Goal: Information Seeking & Learning: Learn about a topic

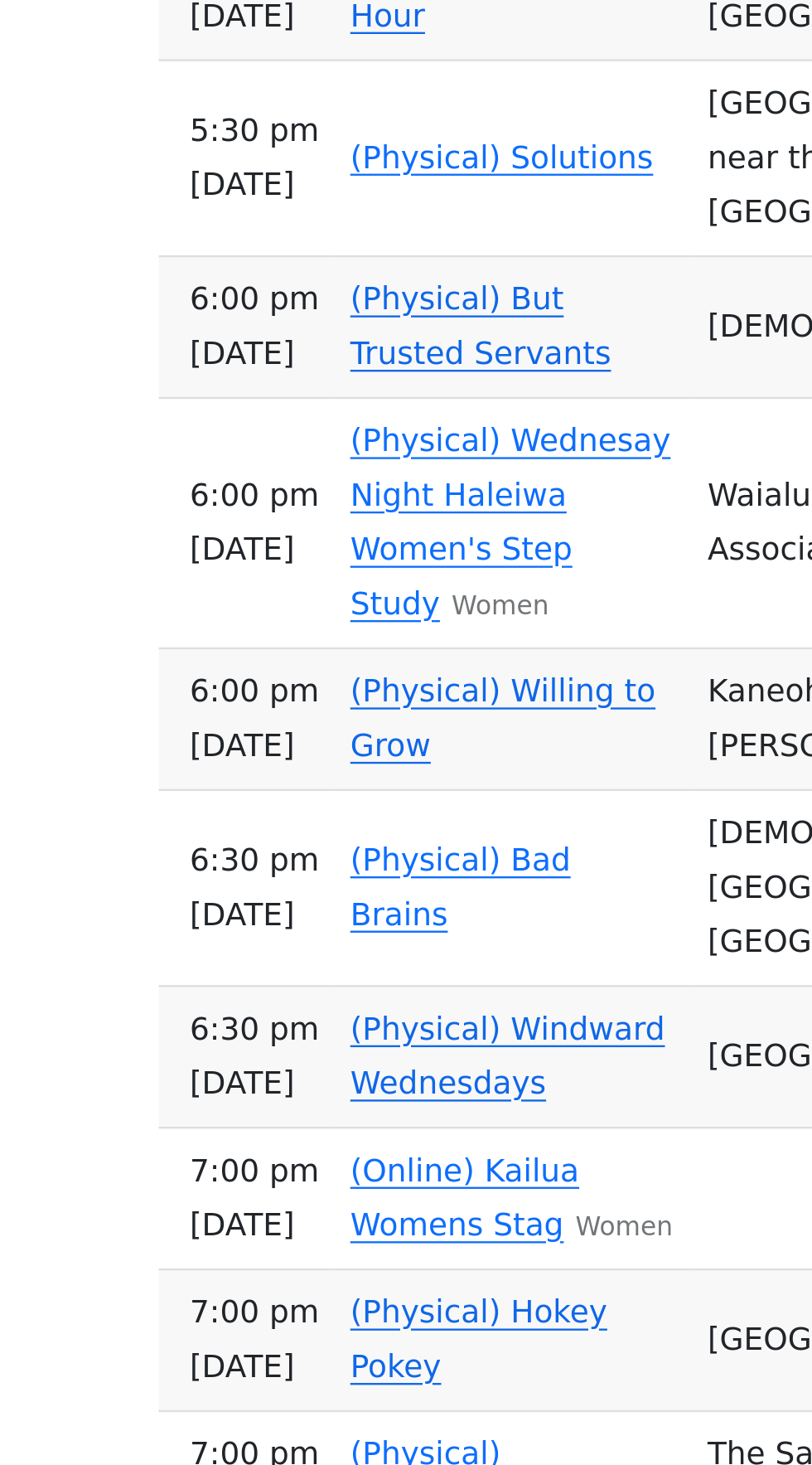
scroll to position [677, 0]
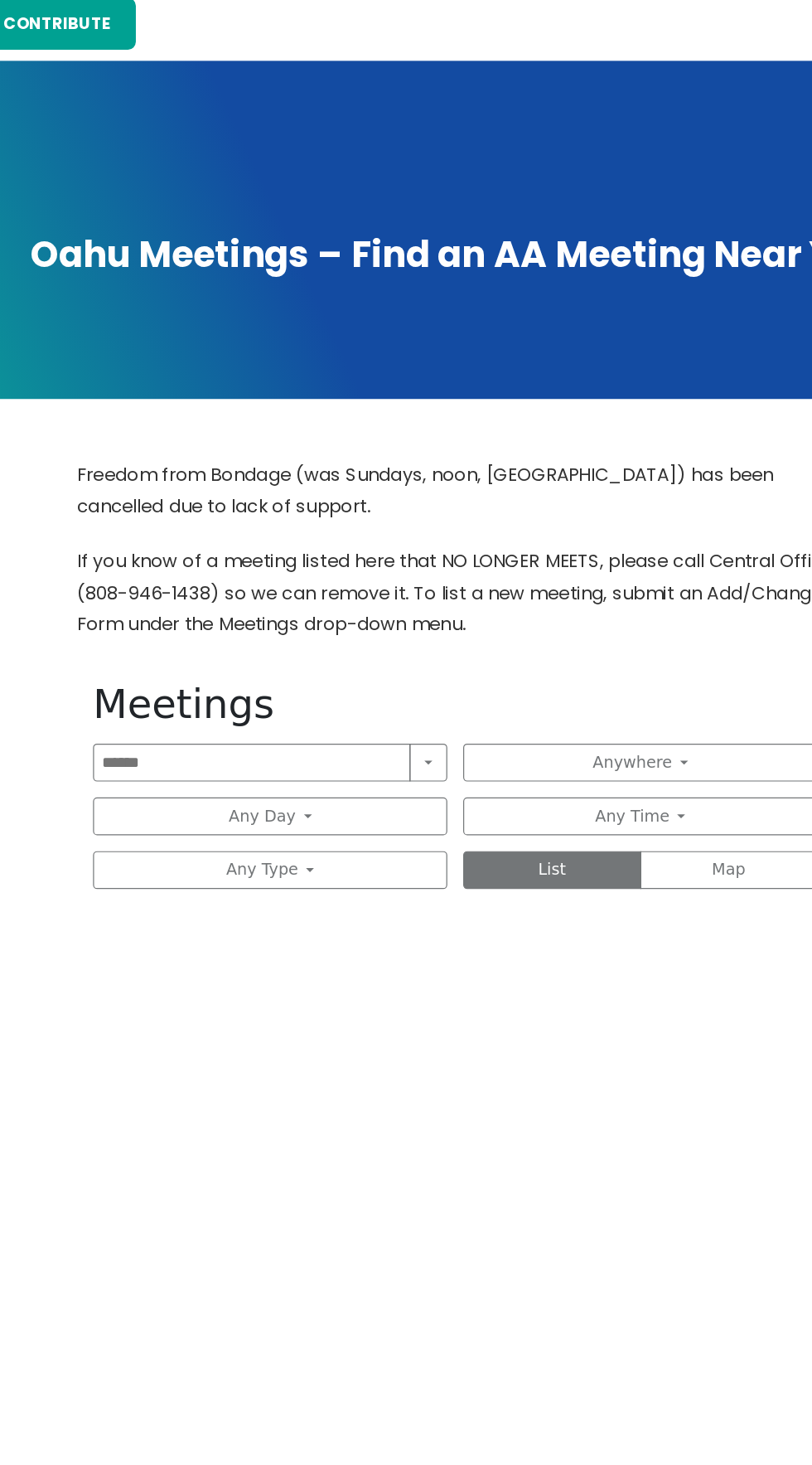
scroll to position [677, 0]
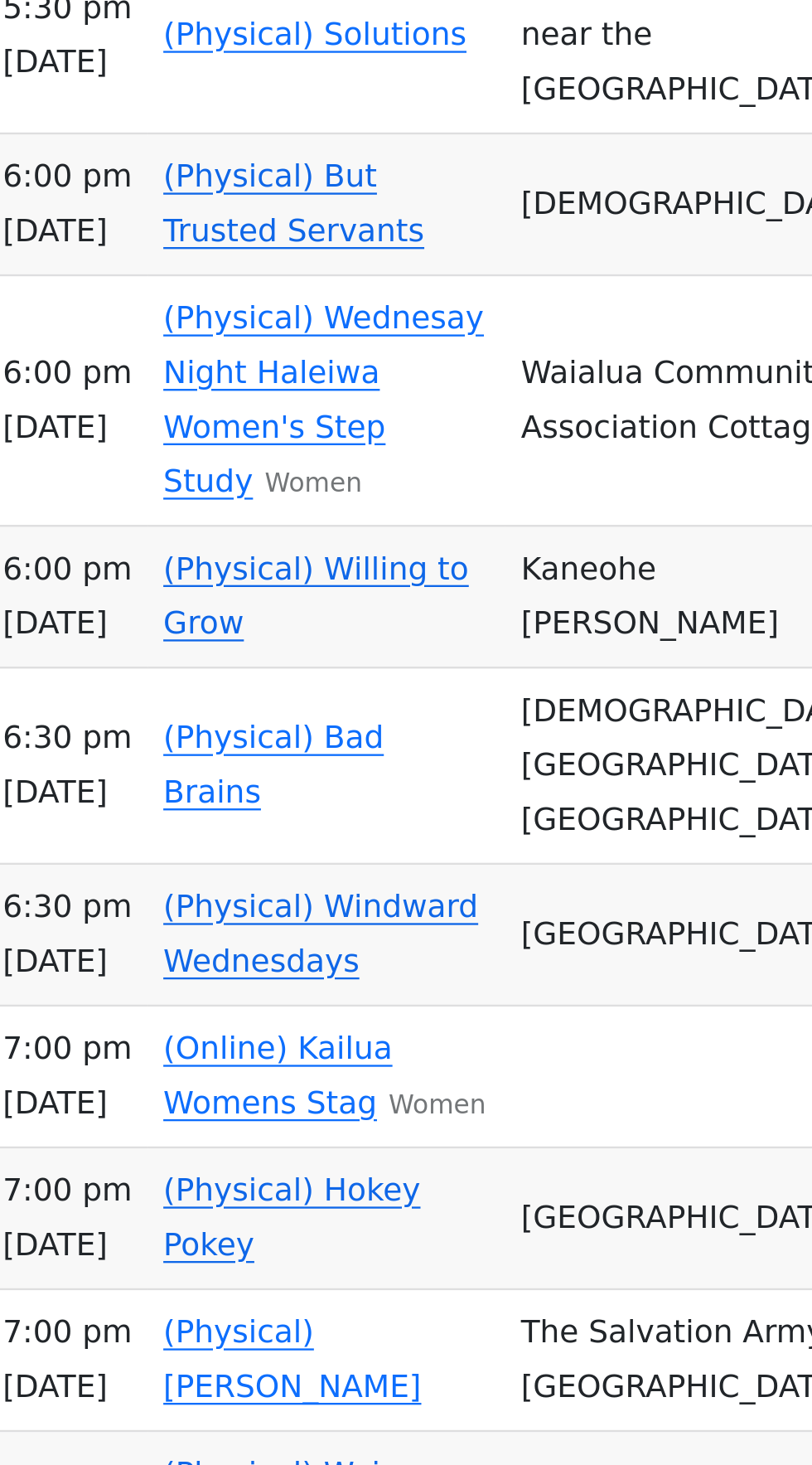
click at [250, 320] on link "(Online) Pau Hana4U" at bounding box center [242, 312] width 138 height 16
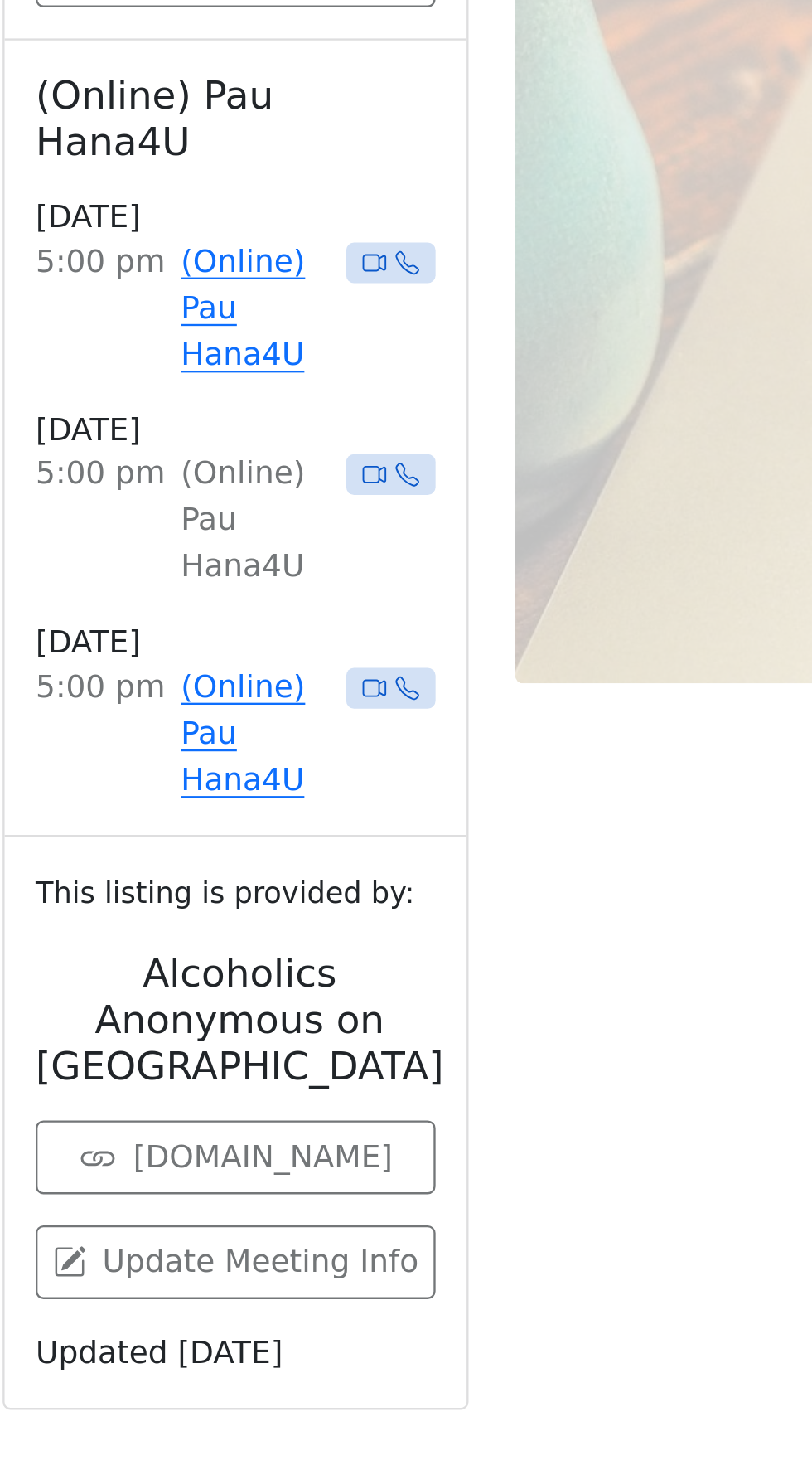
click at [236, 381] on link "Zoom" at bounding box center [203, 365] width 171 height 32
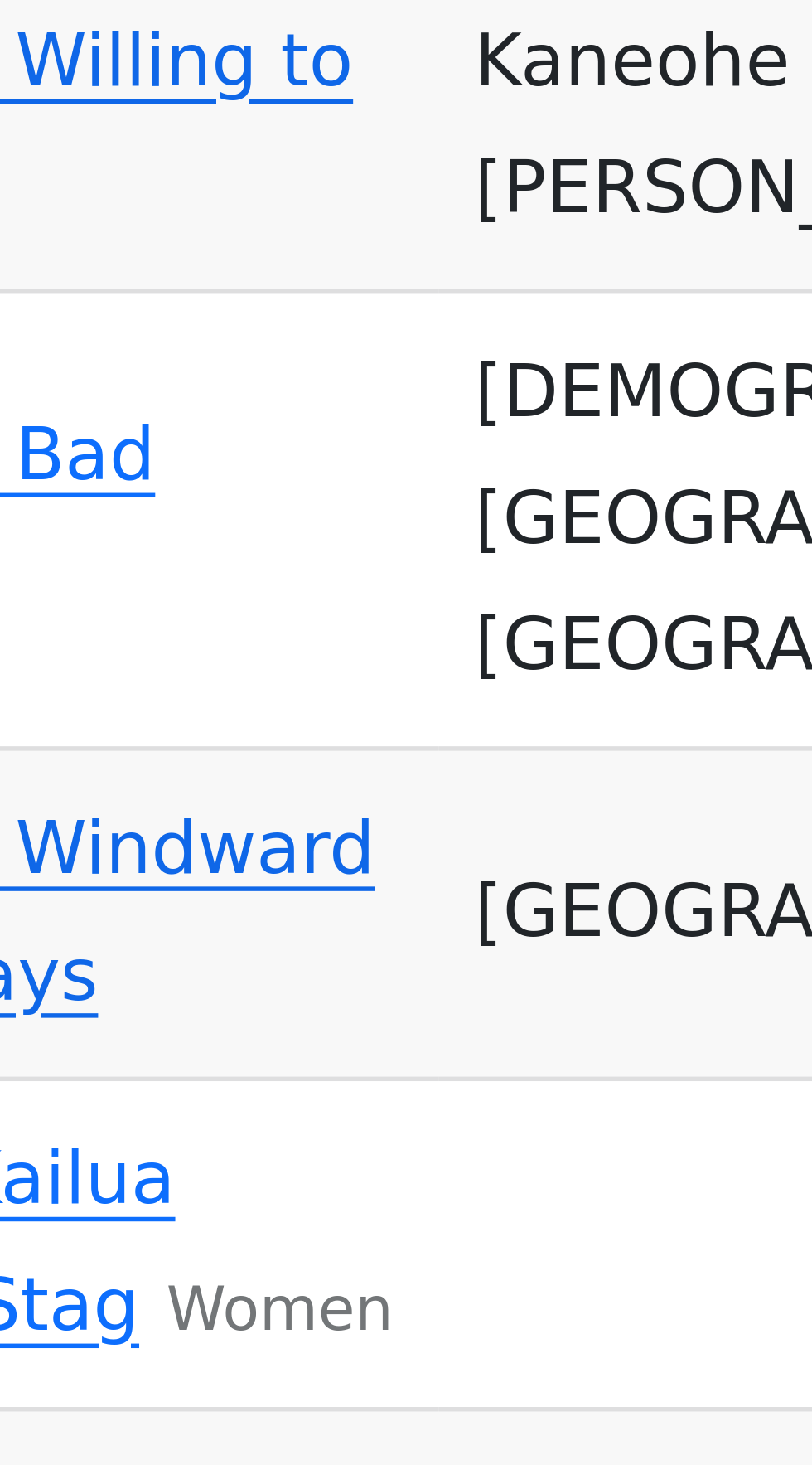
scroll to position [915, 0]
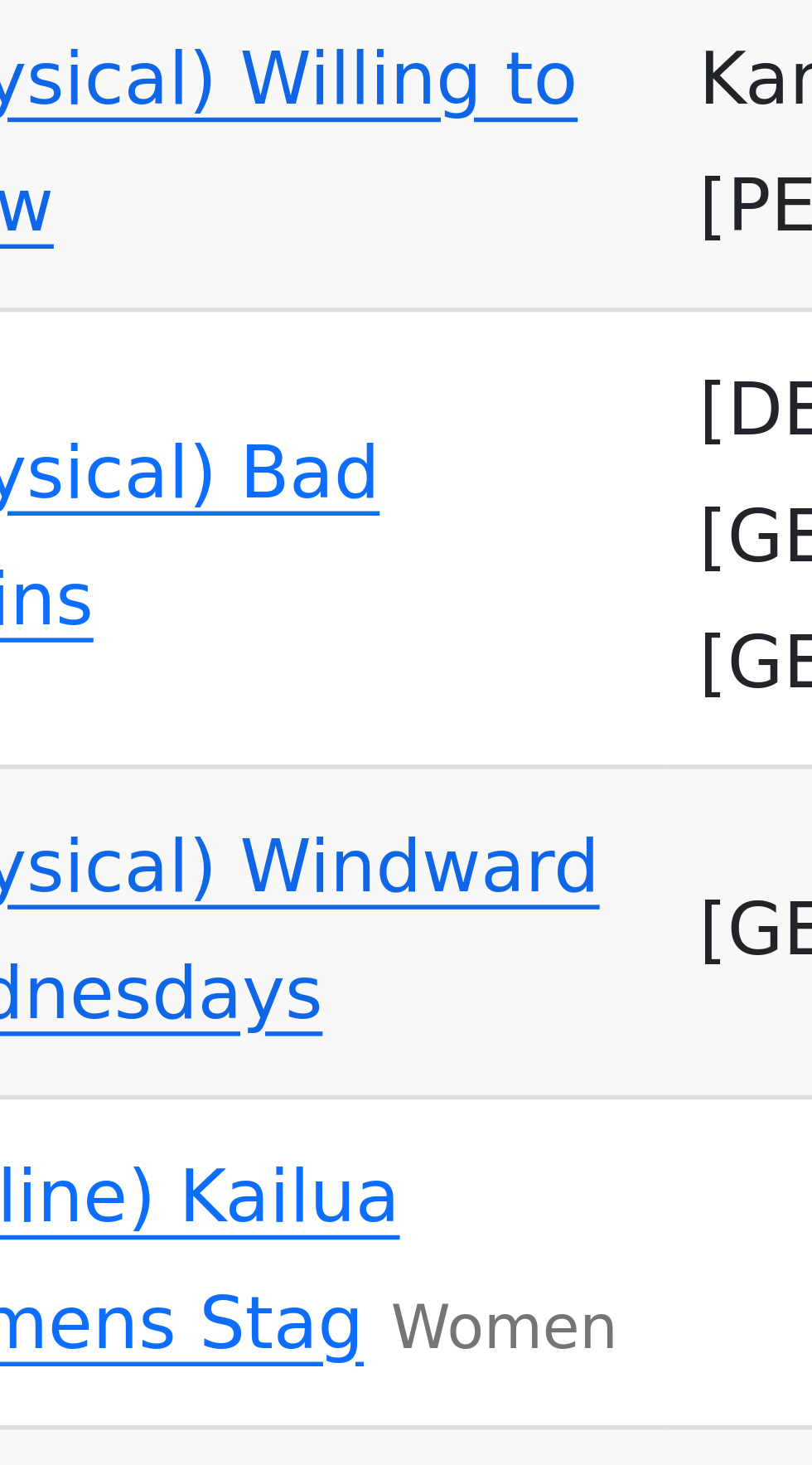
click at [269, 83] on link "(Online) Pau Hana4U" at bounding box center [242, 75] width 138 height 16
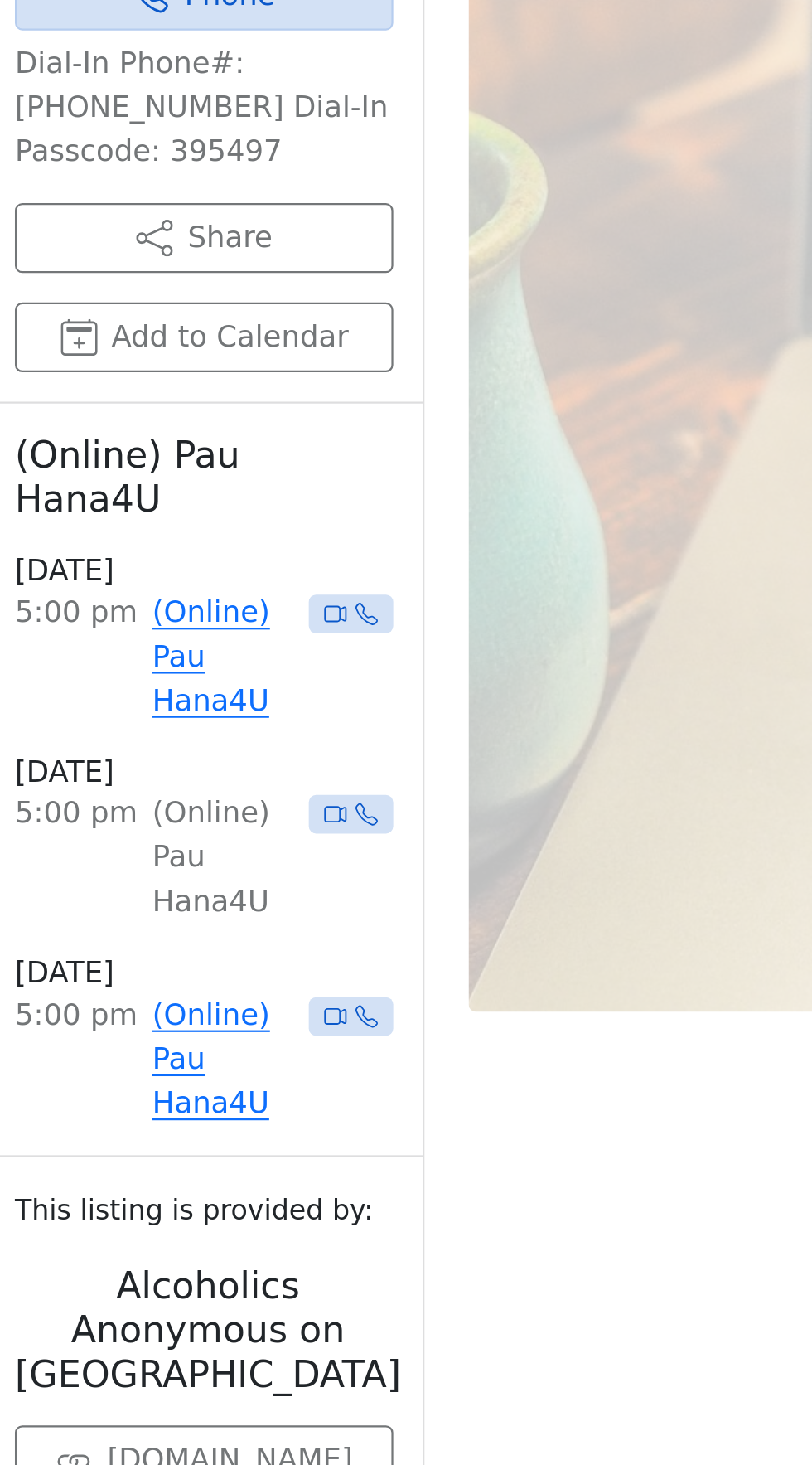
scroll to position [908, 0]
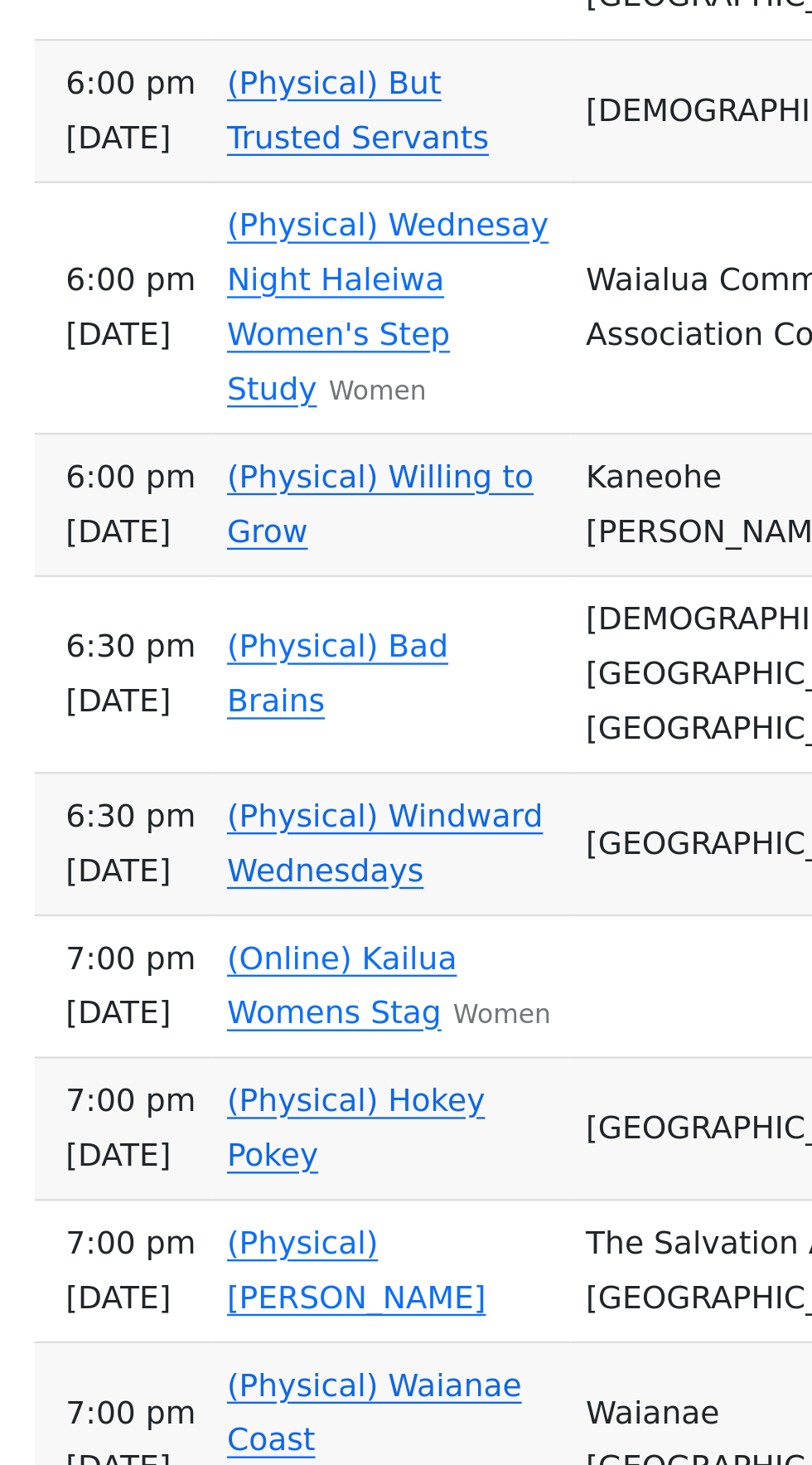
scroll to position [873, 0]
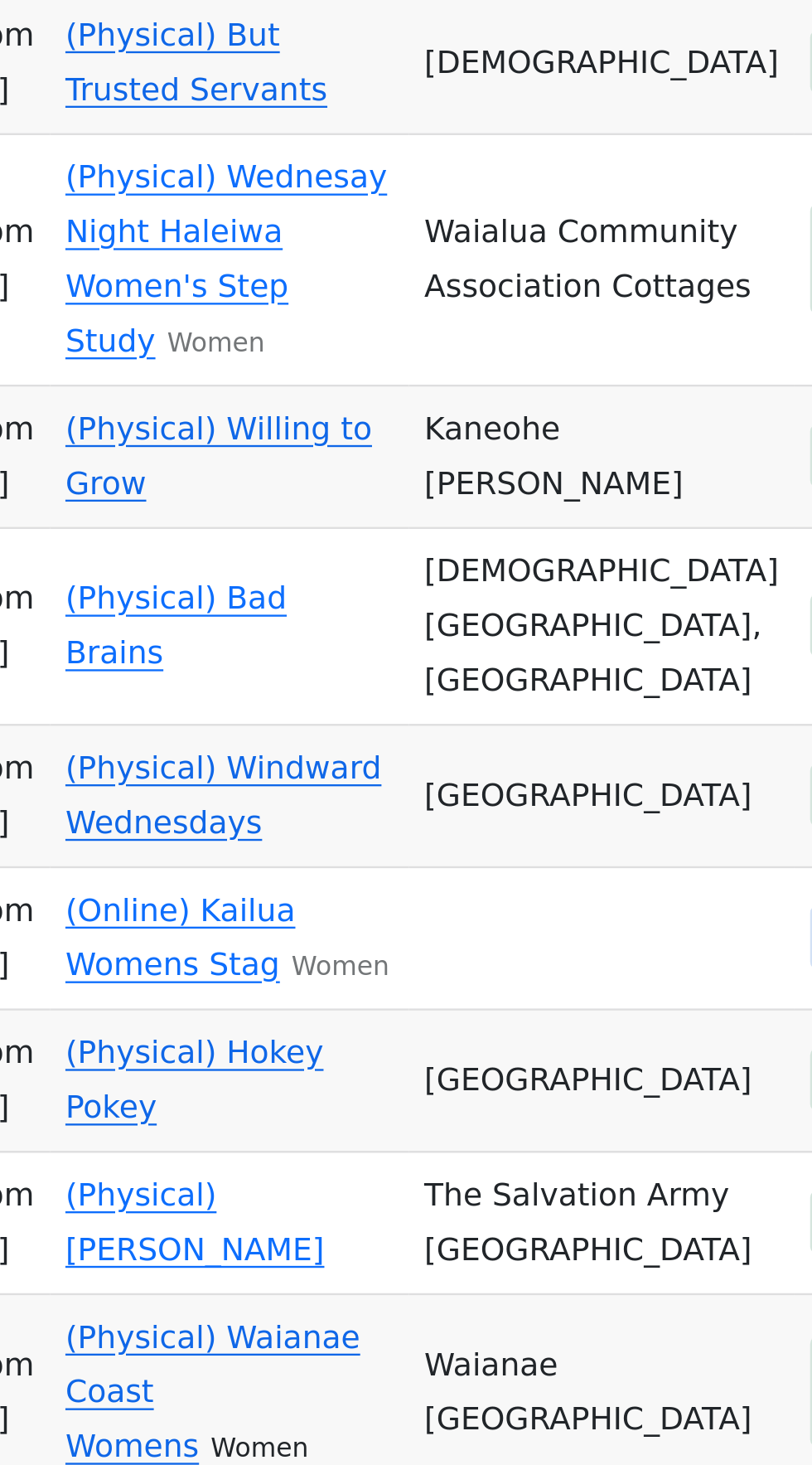
click at [278, 318] on link "(Online) Happy Hour Waikiki" at bounding box center [241, 298] width 136 height 39
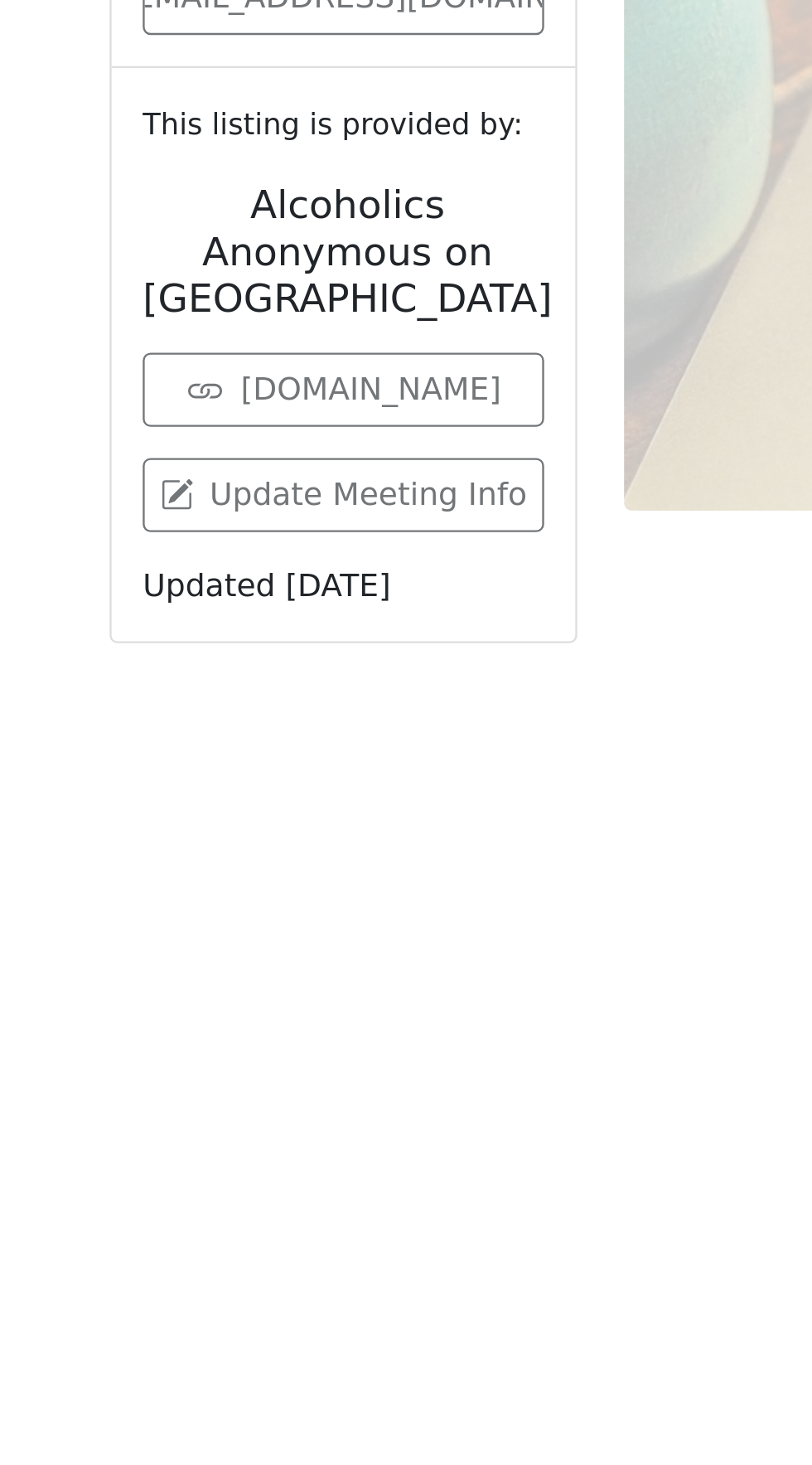
scroll to position [929, 0]
